Goal: Task Accomplishment & Management: Complete application form

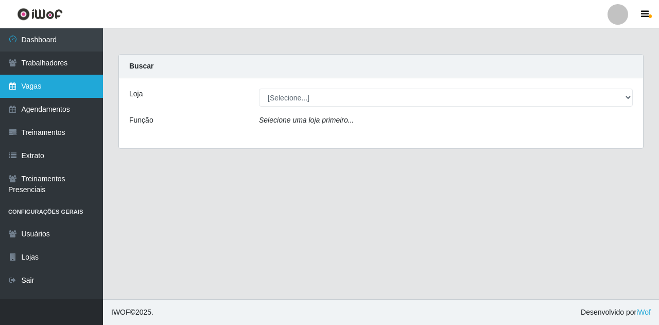
click at [32, 85] on link "Vagas" at bounding box center [51, 86] width 103 height 23
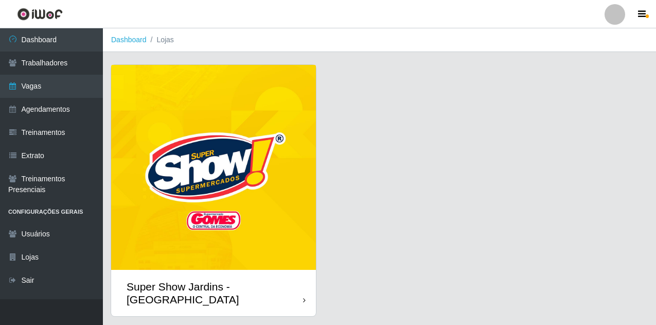
click at [249, 177] on img at bounding box center [213, 167] width 205 height 205
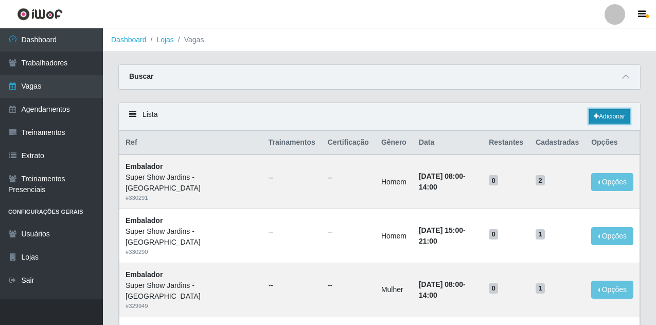
click at [601, 113] on link "Adicionar" at bounding box center [609, 116] width 41 height 14
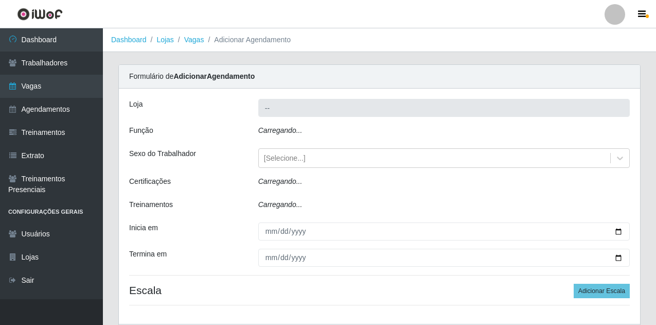
type input "Super Show Jardins - [GEOGRAPHIC_DATA]"
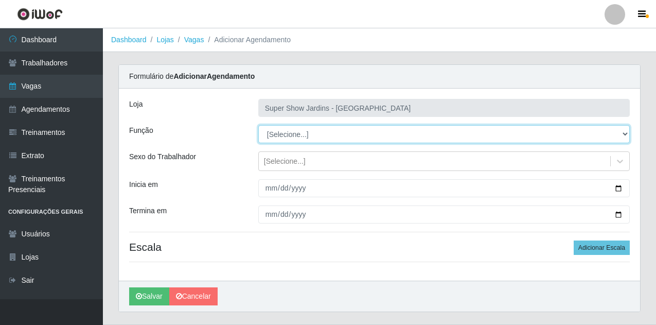
click at [415, 125] on select "[Selecione...] Auxiliar de Estacionamento Auxiliar de Estacionamento + Auxiliar…" at bounding box center [444, 134] width 372 height 18
select select "1"
click at [258, 125] on select "[Selecione...] Auxiliar de Estacionamento Auxiliar de Estacionamento + Auxiliar…" at bounding box center [444, 134] width 372 height 18
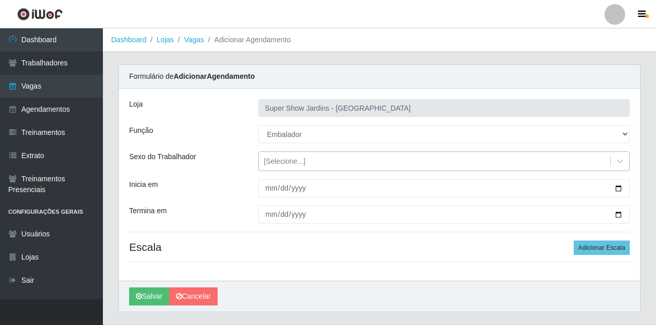
click at [293, 156] on div "[Selecione...]" at bounding box center [285, 161] width 42 height 11
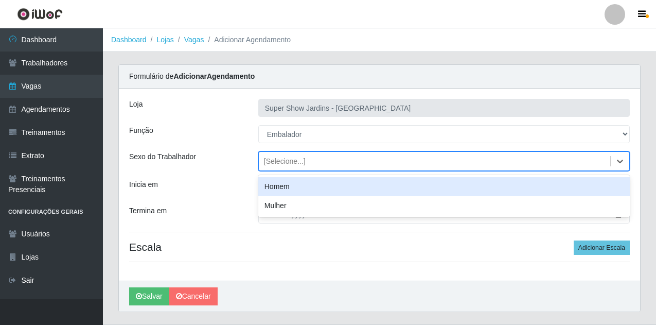
click at [315, 192] on div "Homem" at bounding box center [444, 186] width 372 height 19
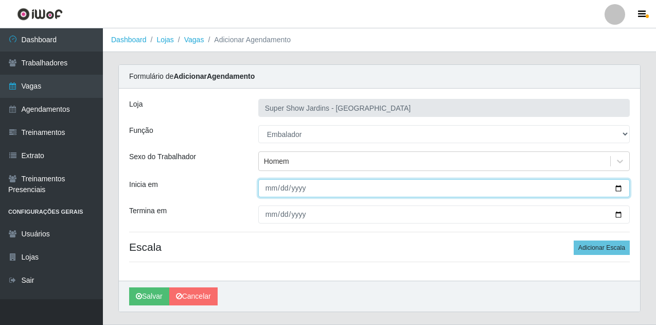
click at [305, 192] on input "Inicia em" at bounding box center [444, 188] width 372 height 18
click at [271, 195] on input "Inicia em" at bounding box center [444, 188] width 372 height 18
click at [271, 187] on input "Inicia em" at bounding box center [444, 188] width 372 height 18
type input "[DATE]"
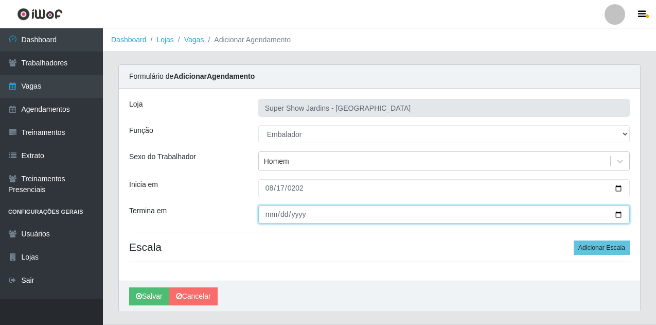
click at [267, 220] on input "Termina em" at bounding box center [444, 214] width 372 height 18
type input "[DATE]"
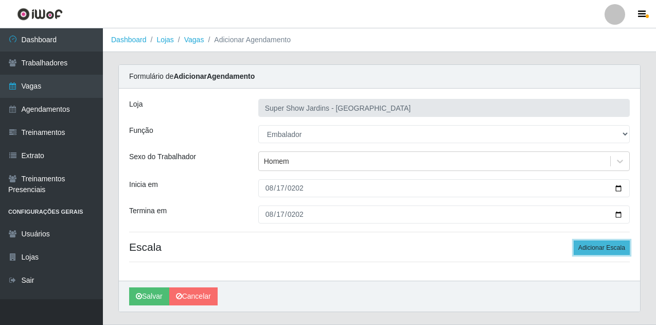
click at [594, 250] on button "Adicionar Escala" at bounding box center [602, 247] width 56 height 14
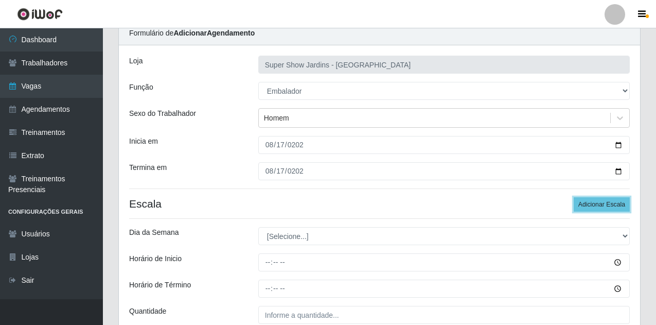
scroll to position [139, 0]
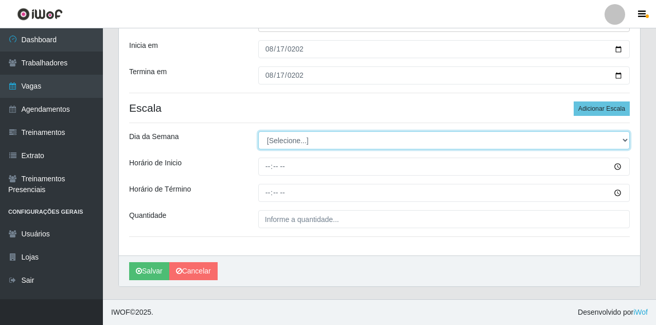
click at [292, 143] on select "[Selecione...] Segunda Terça Quarta Quinta Sexta Sábado Domingo" at bounding box center [444, 140] width 372 height 18
select select "0"
click at [258, 131] on select "[Selecione...] Segunda Terça Quarta Quinta Sexta Sábado Domingo" at bounding box center [444, 140] width 372 height 18
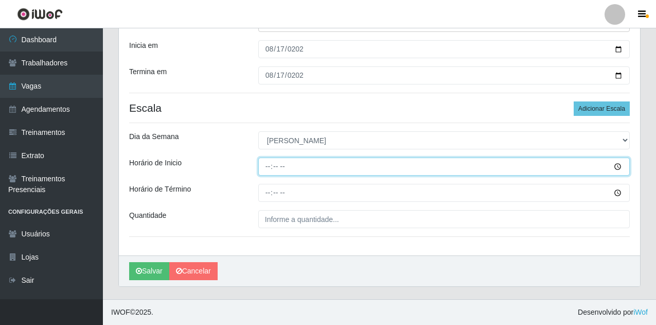
click at [284, 174] on input "Horário de Inicio" at bounding box center [444, 166] width 372 height 18
type input "08:00"
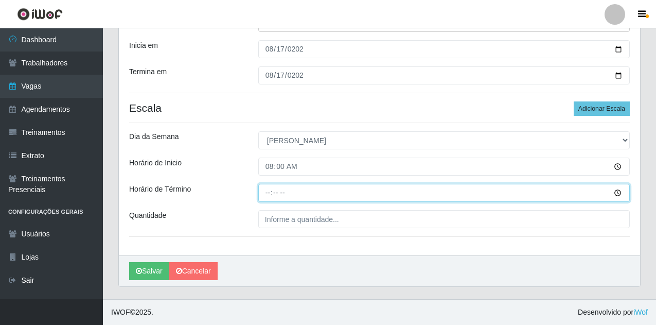
click at [268, 196] on input "Horário de Término" at bounding box center [444, 193] width 372 height 18
type input "14:00"
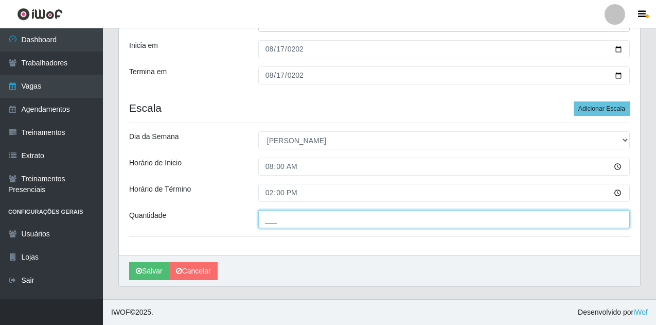
click at [291, 216] on input "___" at bounding box center [444, 219] width 372 height 18
type input "01_"
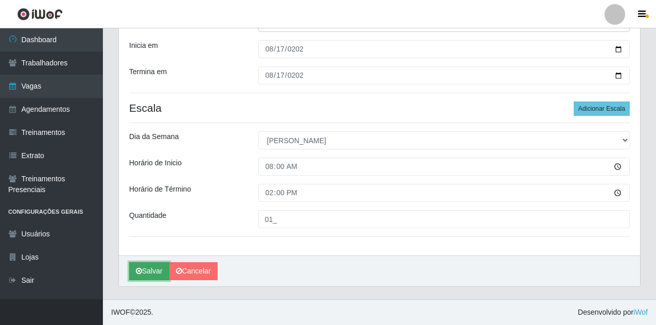
click at [159, 277] on button "Salvar" at bounding box center [149, 271] width 40 height 18
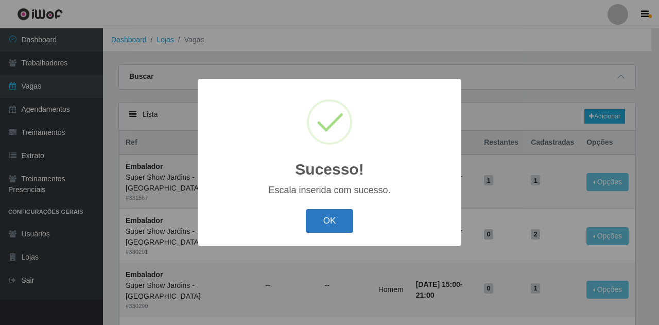
click at [334, 224] on button "OK" at bounding box center [330, 221] width 48 height 24
